Goal: Information Seeking & Learning: Learn about a topic

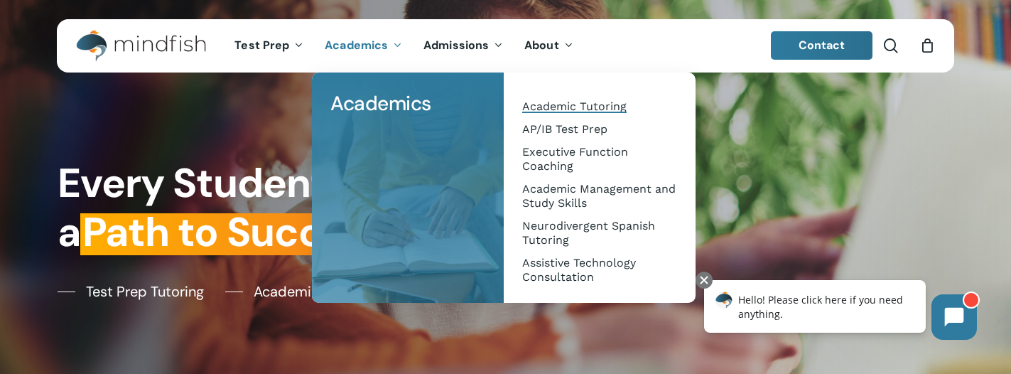
click at [556, 109] on span "Academic Tutoring" at bounding box center [574, 106] width 104 height 14
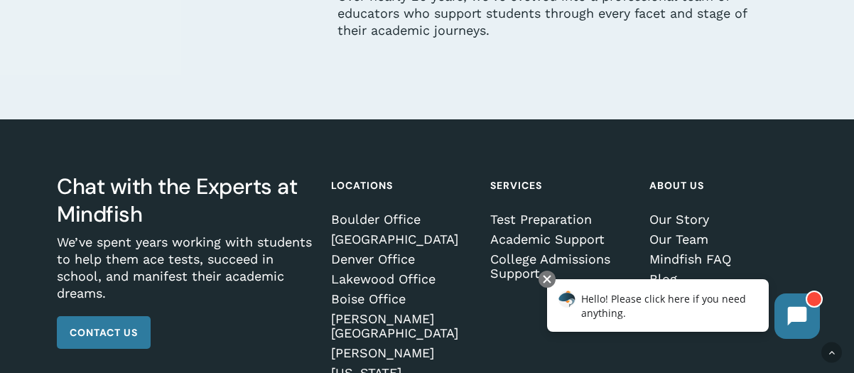
scroll to position [3895, 0]
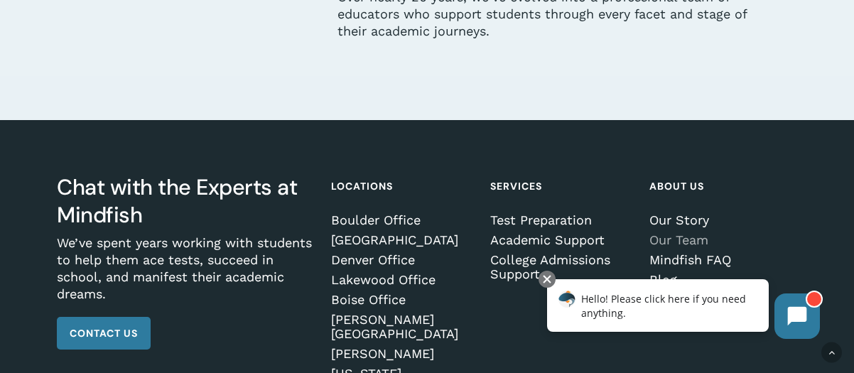
click at [699, 244] on link "Our Team" at bounding box center [721, 240] width 144 height 14
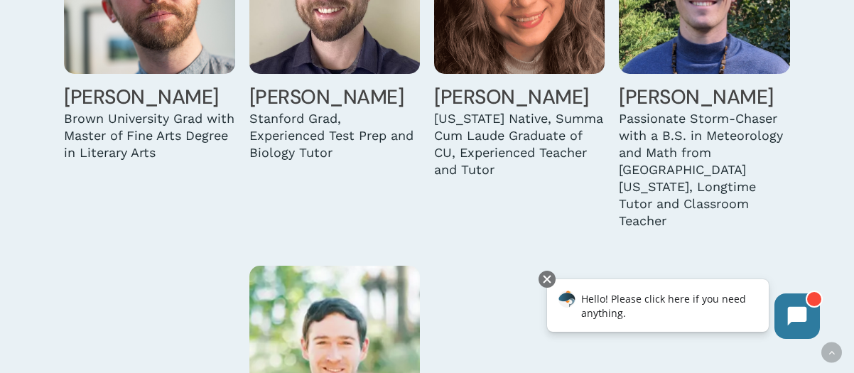
scroll to position [2536, 0]
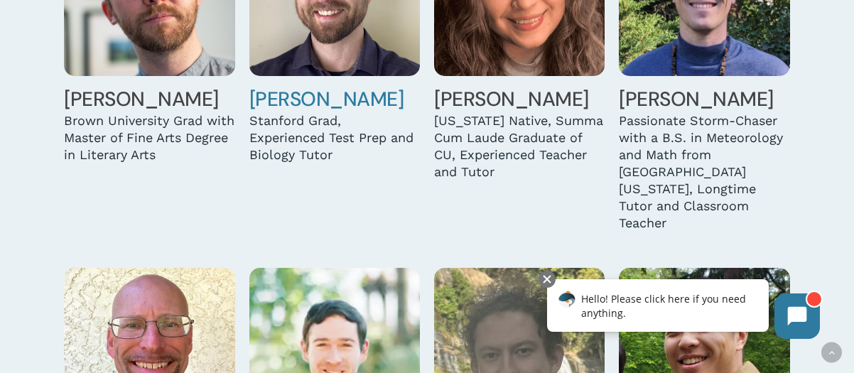
click at [338, 112] on link "[PERSON_NAME]" at bounding box center [326, 99] width 155 height 26
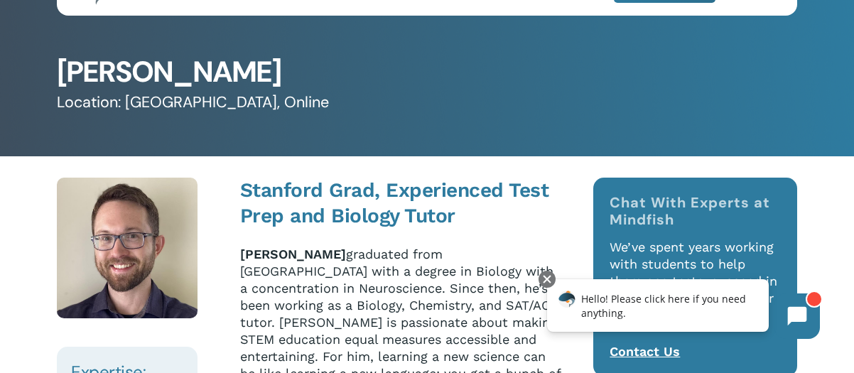
scroll to position [60, 0]
